Goal: Information Seeking & Learning: Learn about a topic

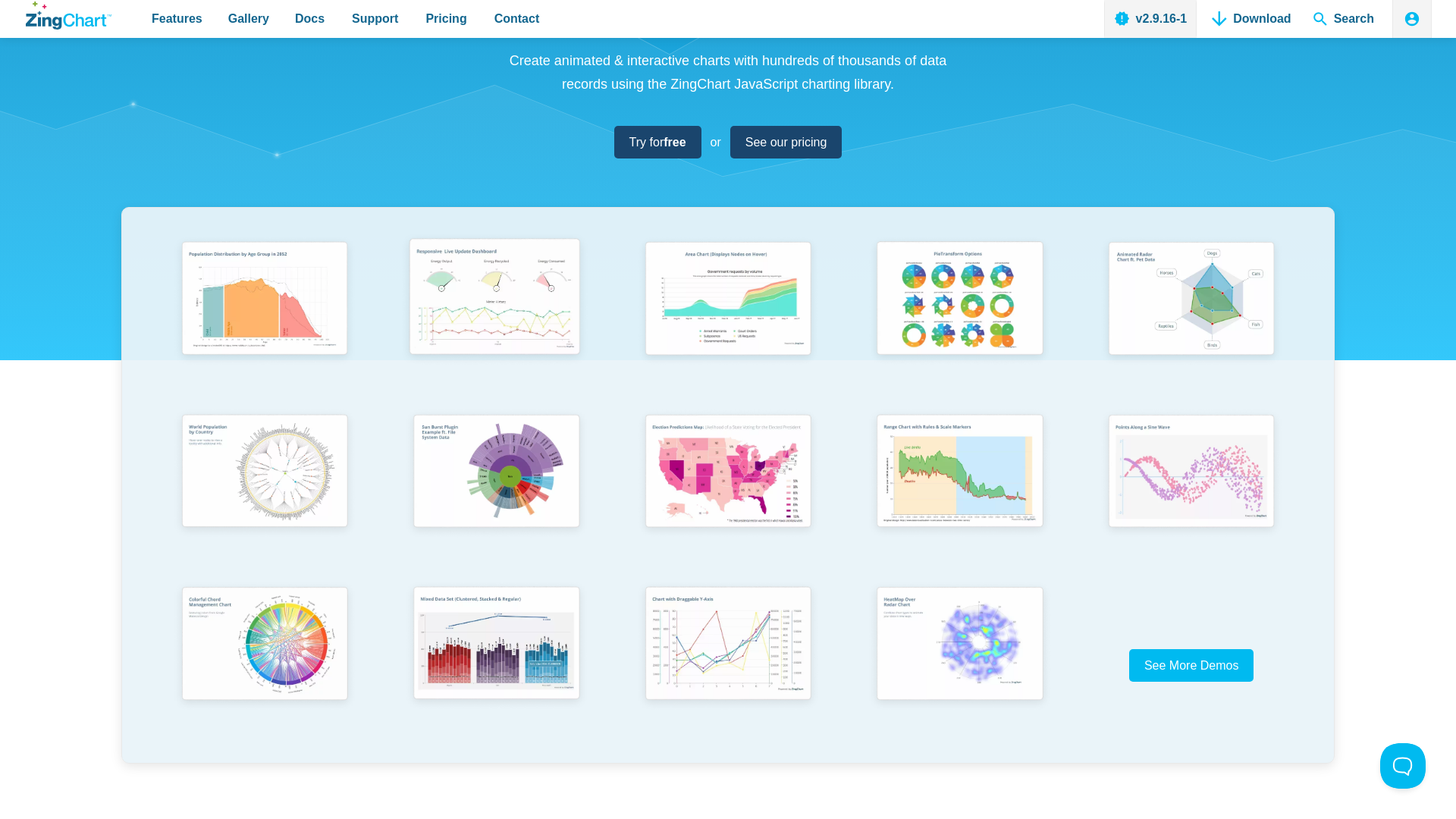
scroll to position [160, 0]
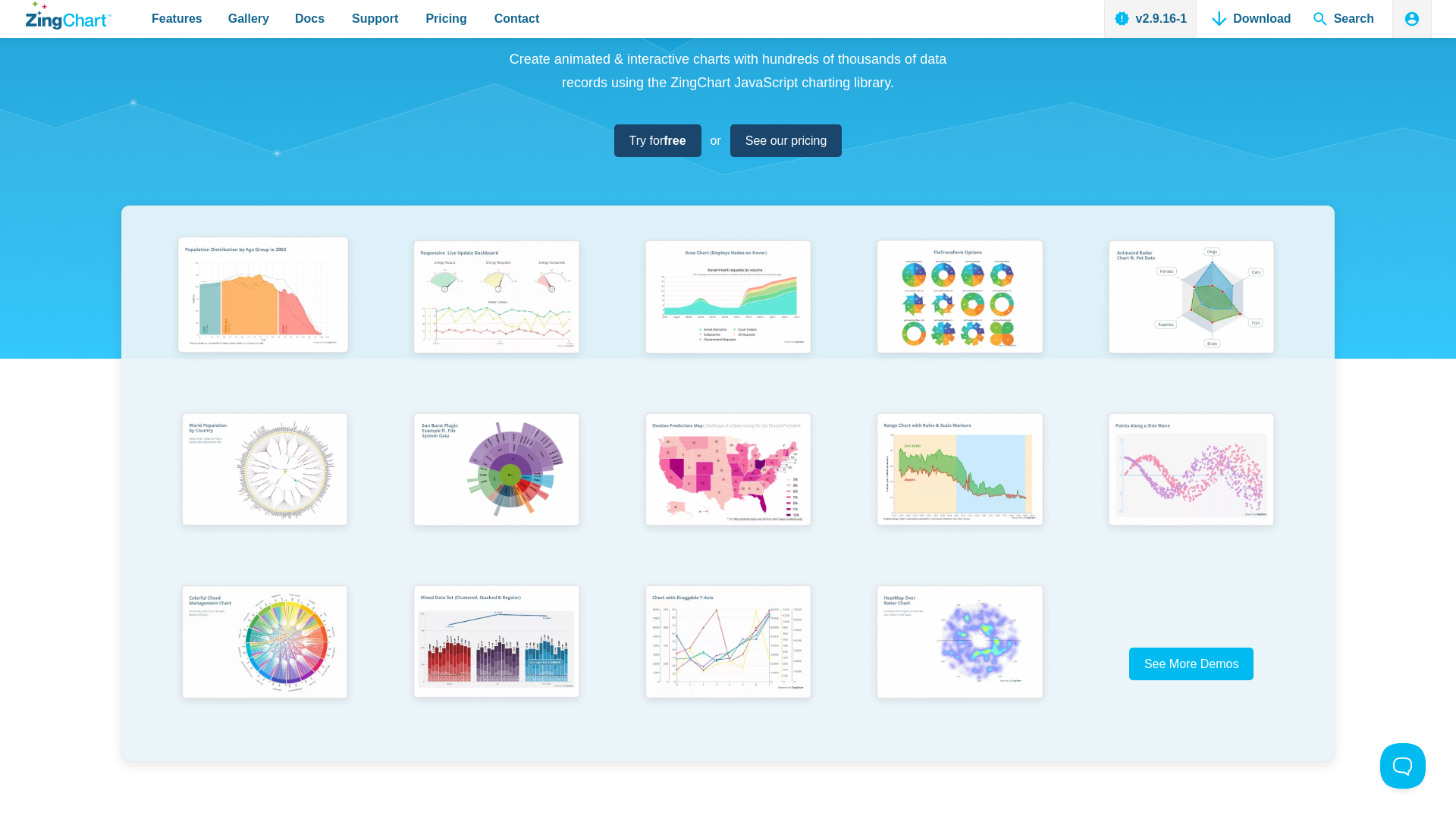
click at [284, 318] on img "App Content" at bounding box center [263, 298] width 191 height 136
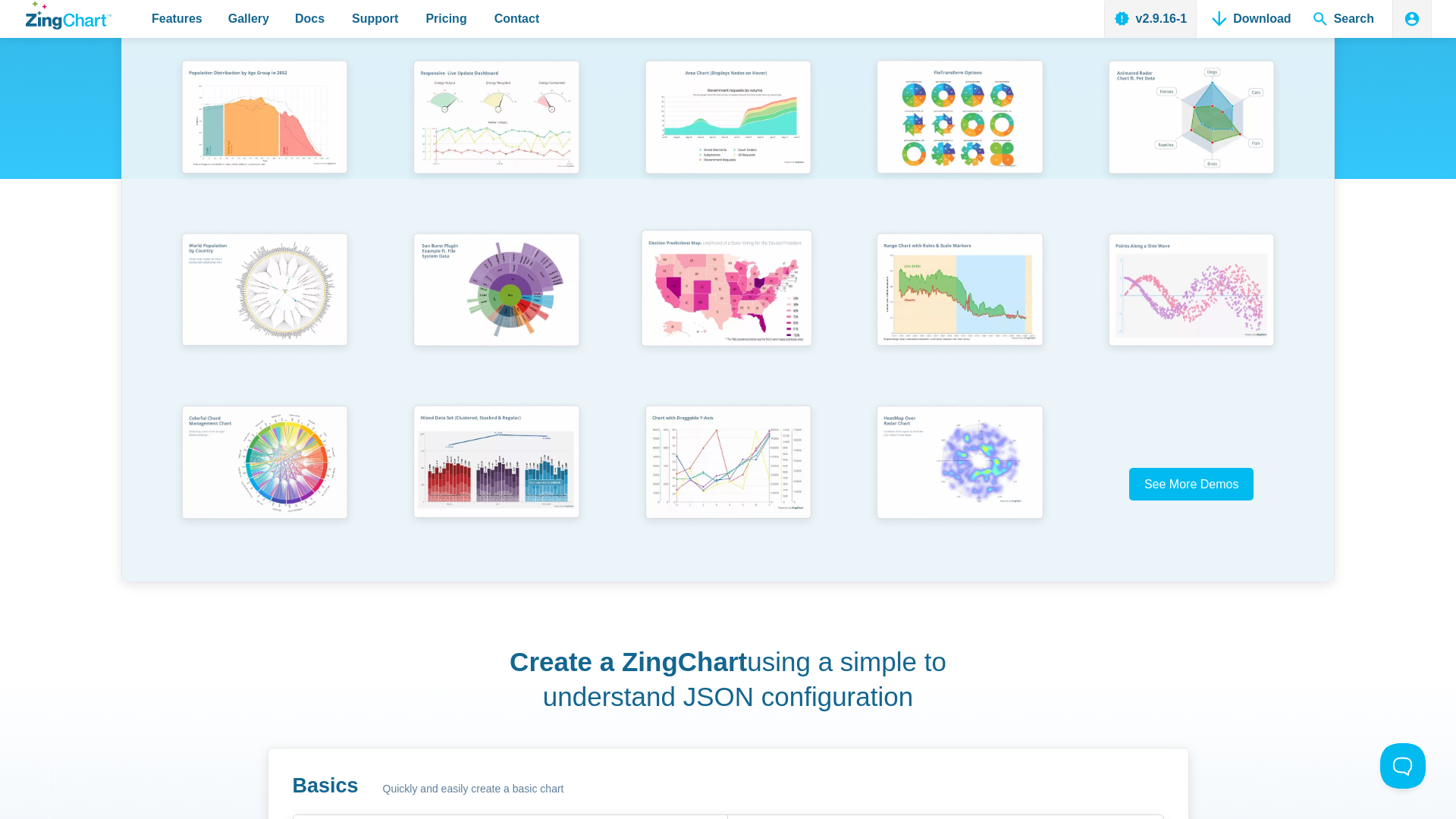
scroll to position [401, 0]
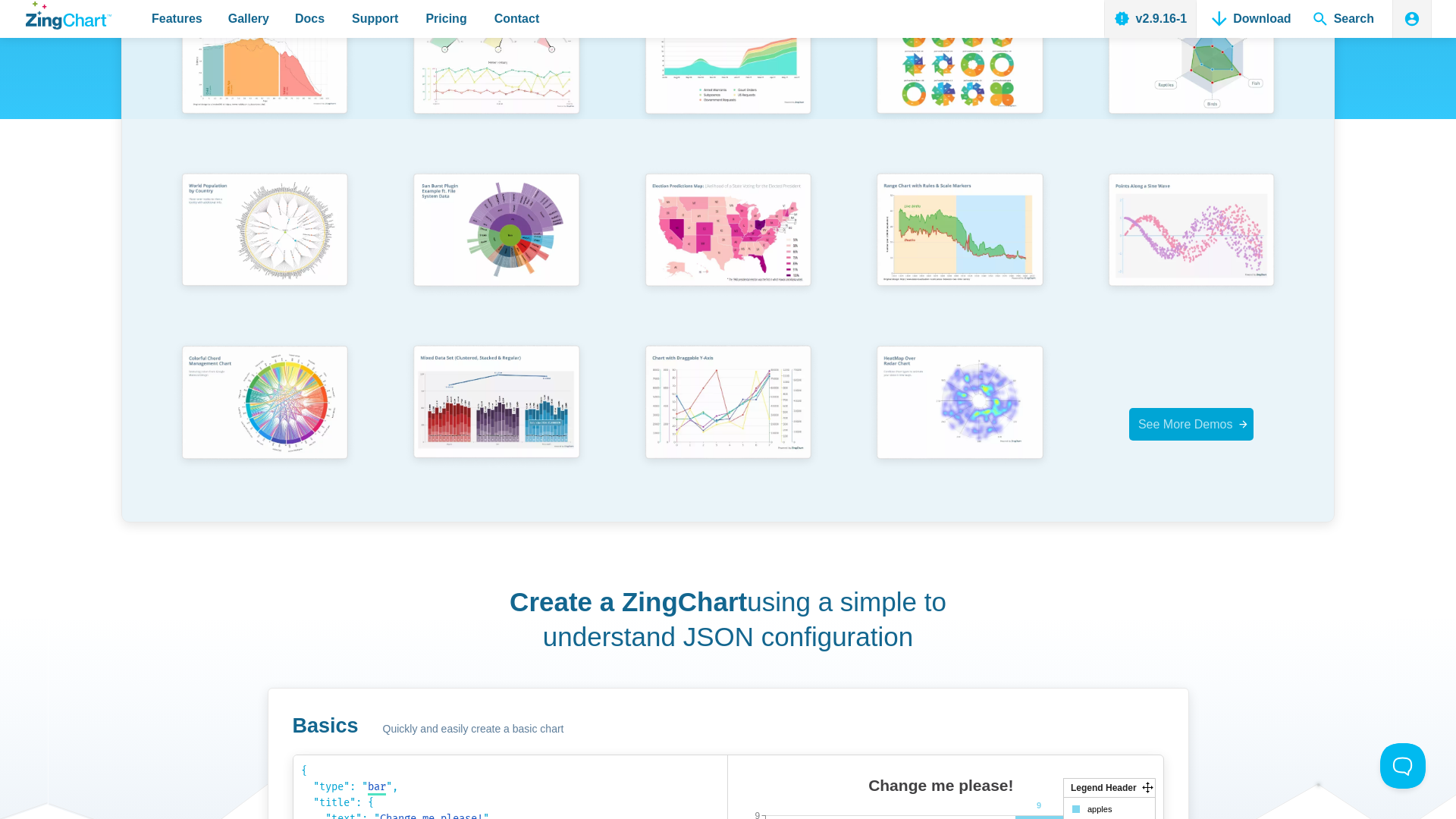
click at [1195, 426] on span "See More Demos" at bounding box center [1185, 424] width 95 height 13
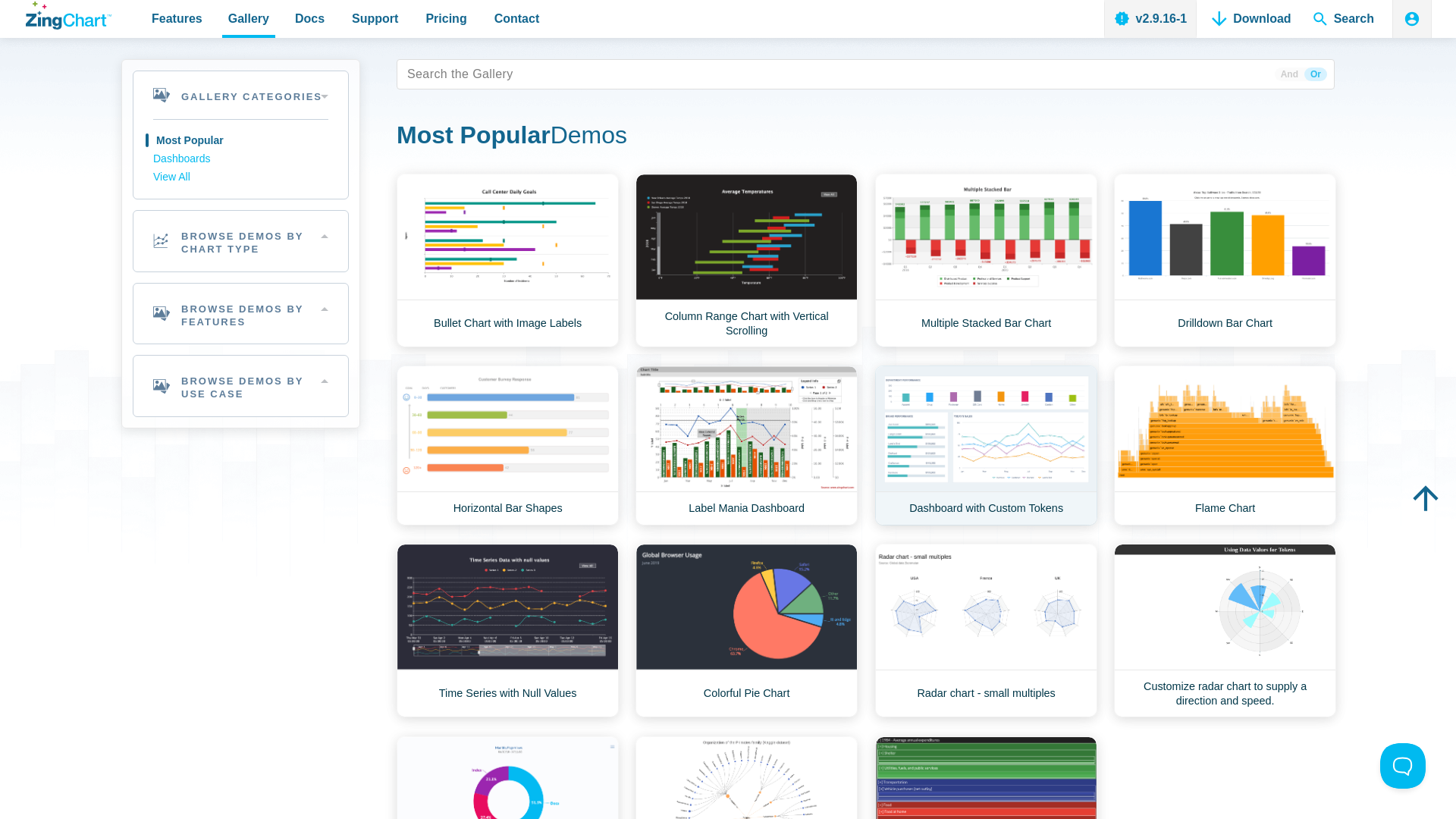
scroll to position [81, 0]
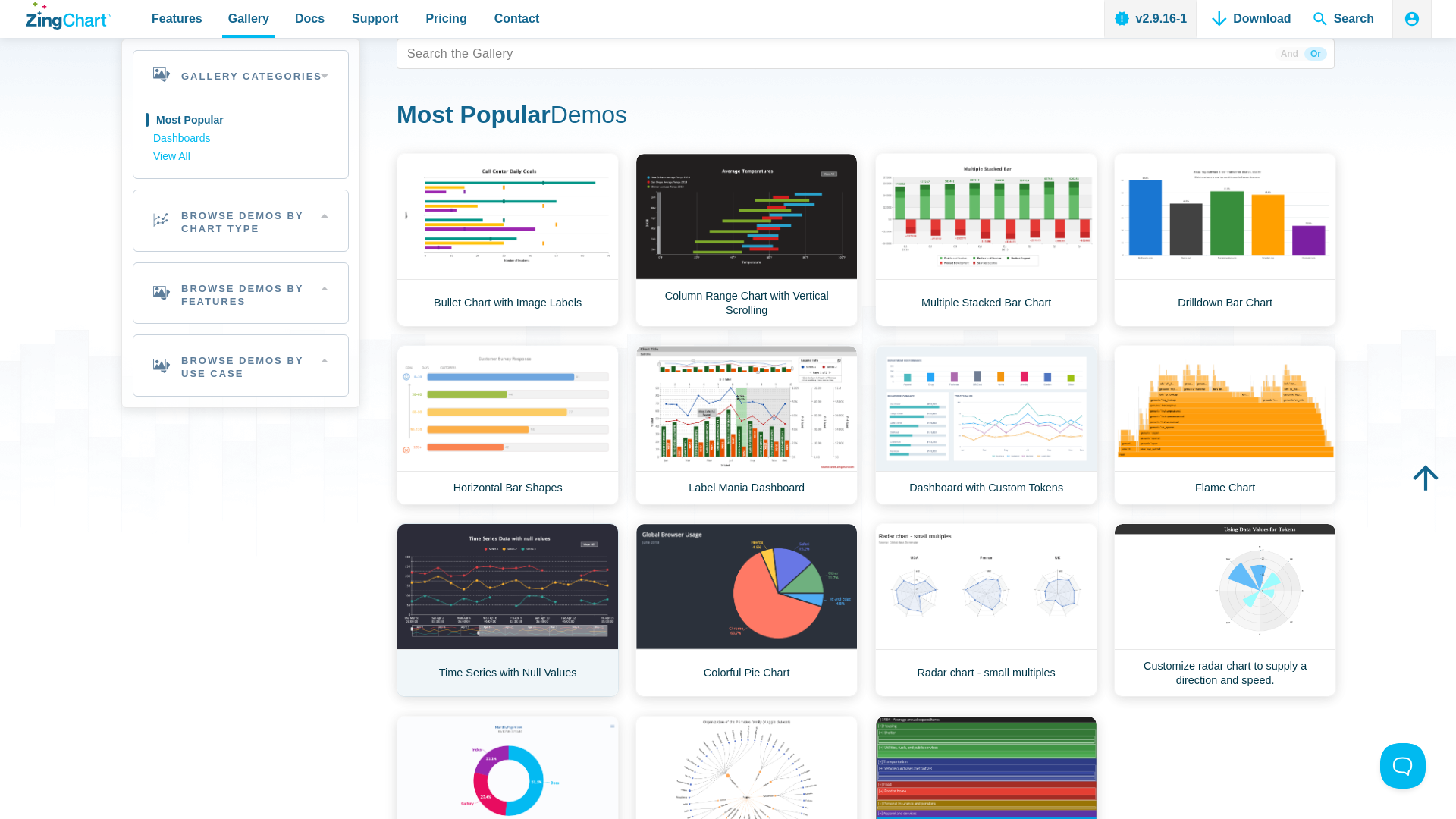
click at [482, 578] on link "Time Series with Null Values" at bounding box center [508, 610] width 222 height 174
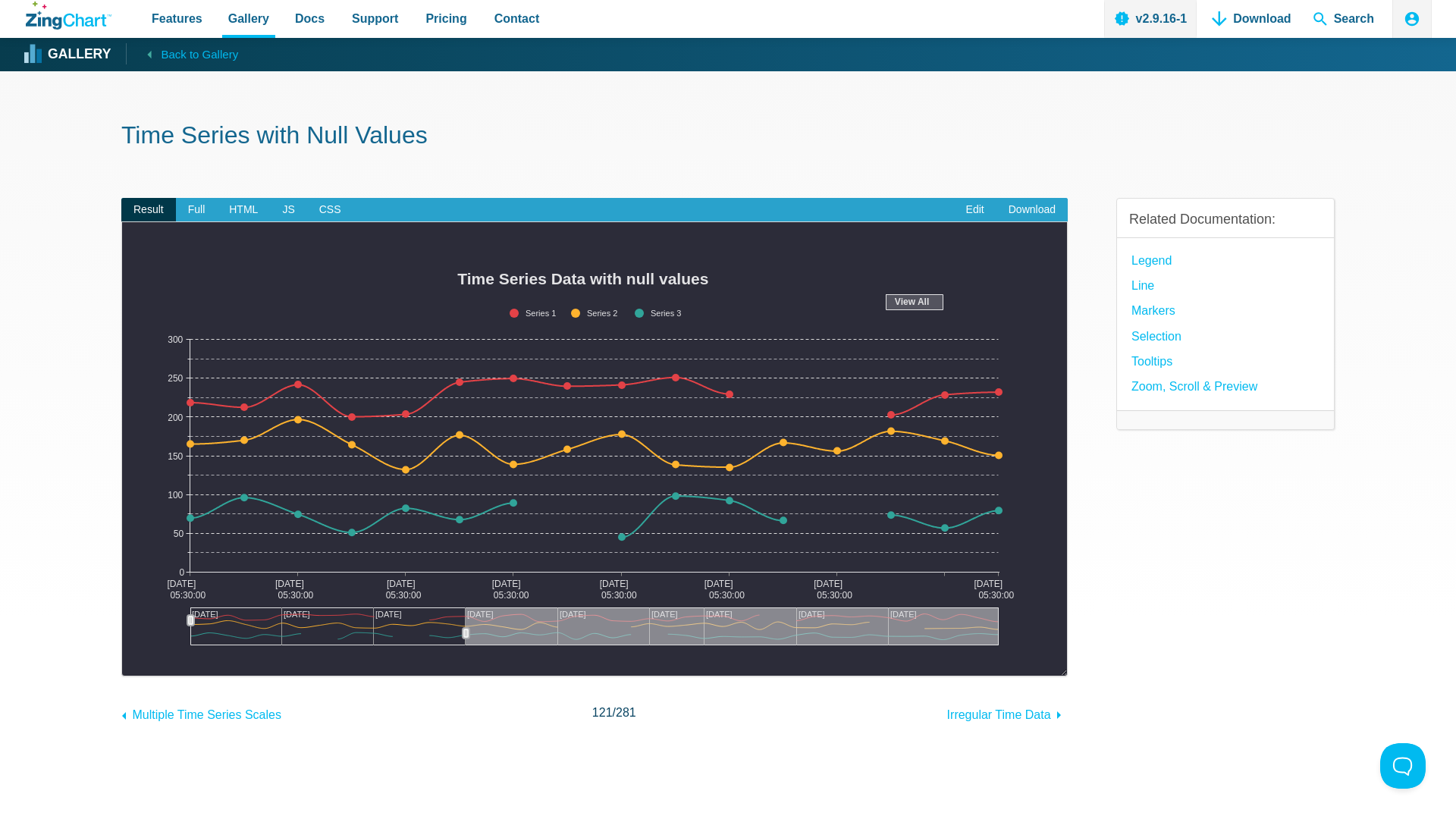
drag, startPoint x: 711, startPoint y: 631, endPoint x: 636, endPoint y: 631, distance: 75.0
click at [636, 631] on div "App Content" at bounding box center [732, 626] width 533 height 38
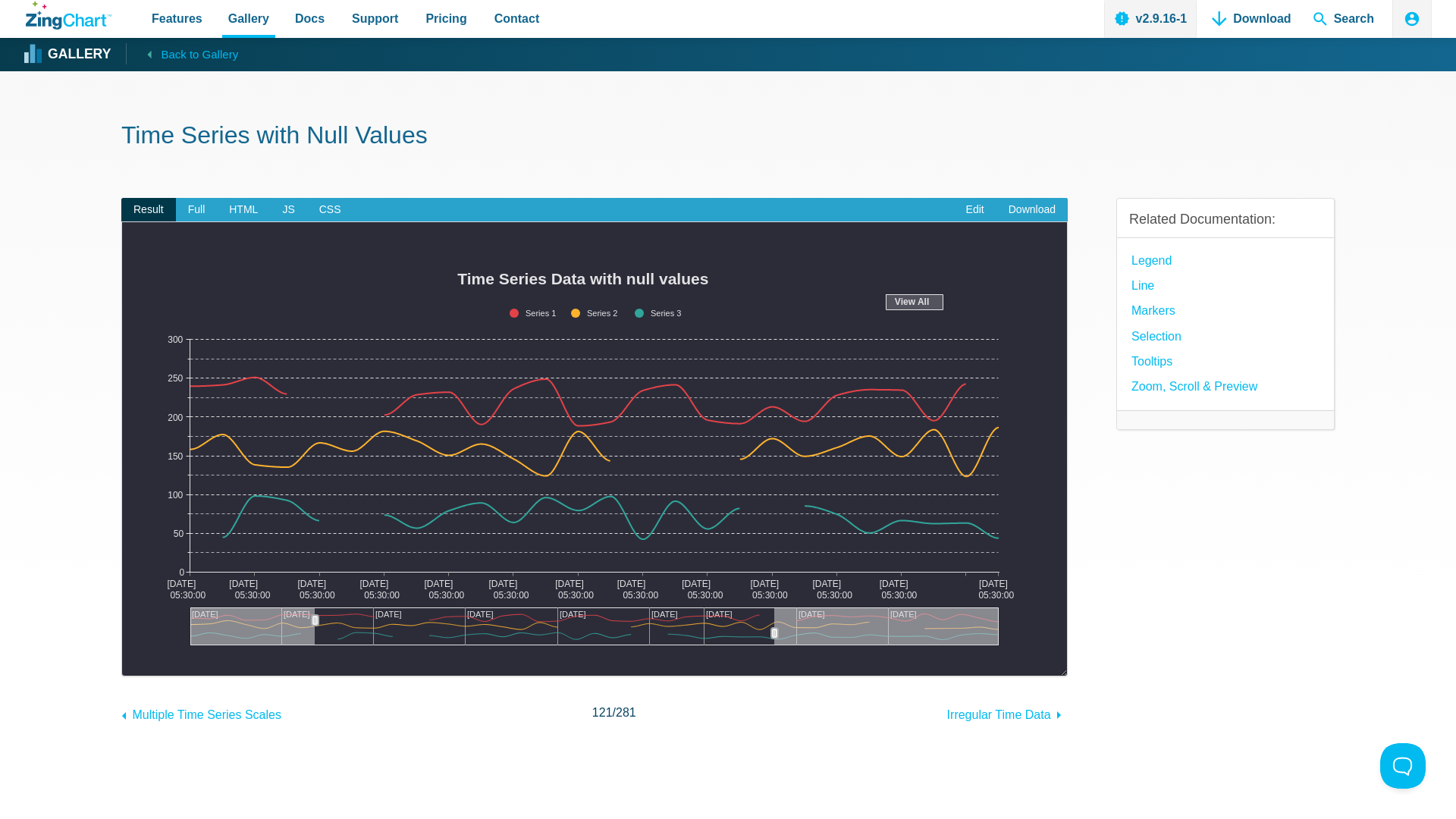
drag, startPoint x: 501, startPoint y: 617, endPoint x: 338, endPoint y: 632, distance: 163.7
click at [327, 632] on div "App Content" at bounding box center [315, 620] width 23 height 27
